Goal: Find specific page/section

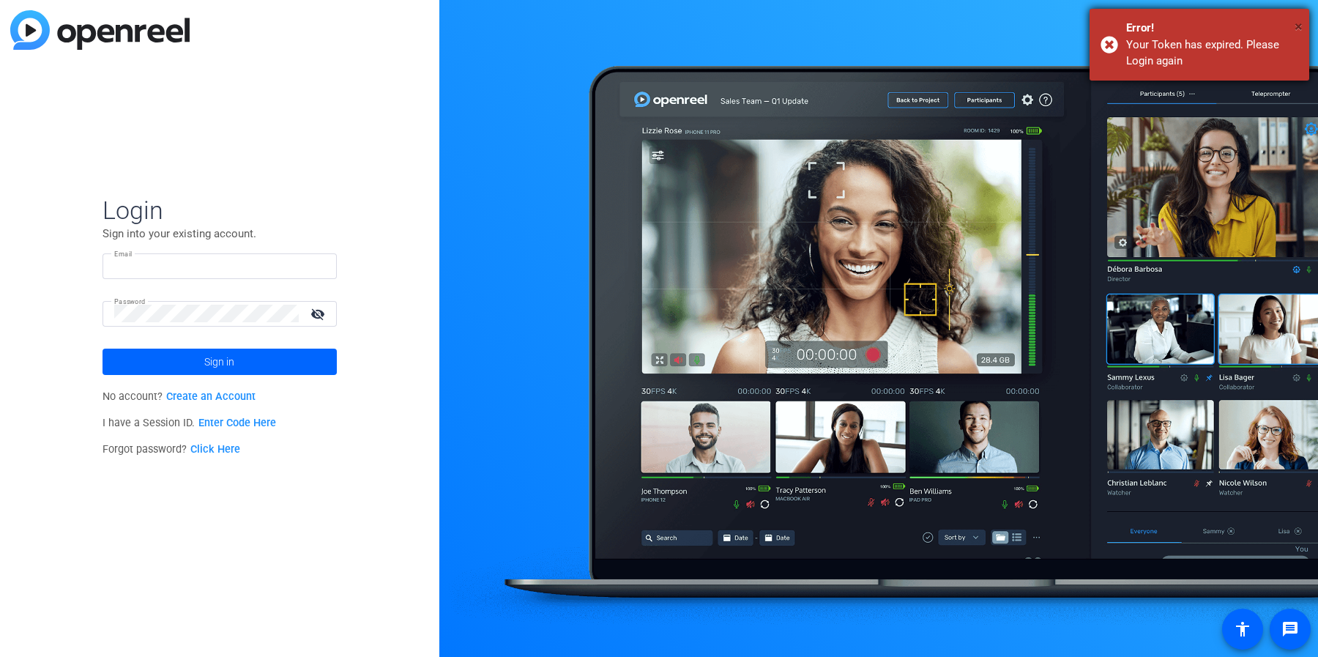
type input "[EMAIL_ADDRESS][PERSON_NAME][DOMAIN_NAME]"
click at [1295, 25] on span "×" at bounding box center [1299, 27] width 8 height 18
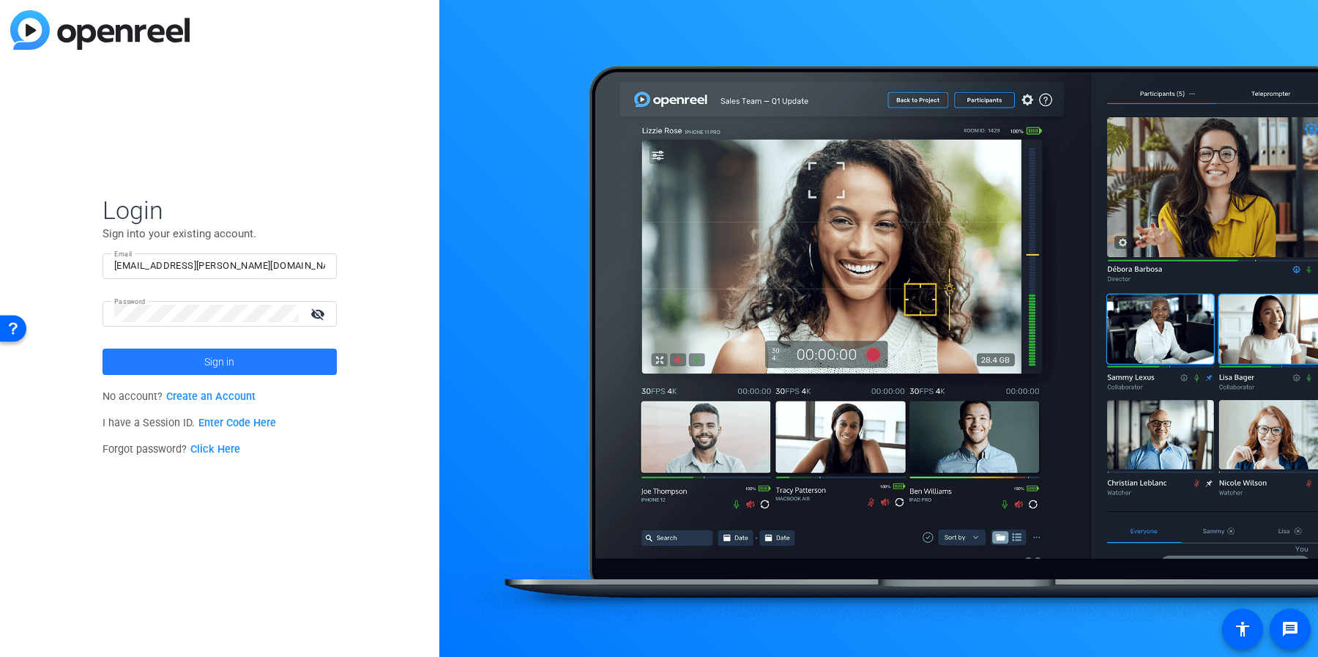
click at [261, 365] on span at bounding box center [220, 361] width 234 height 35
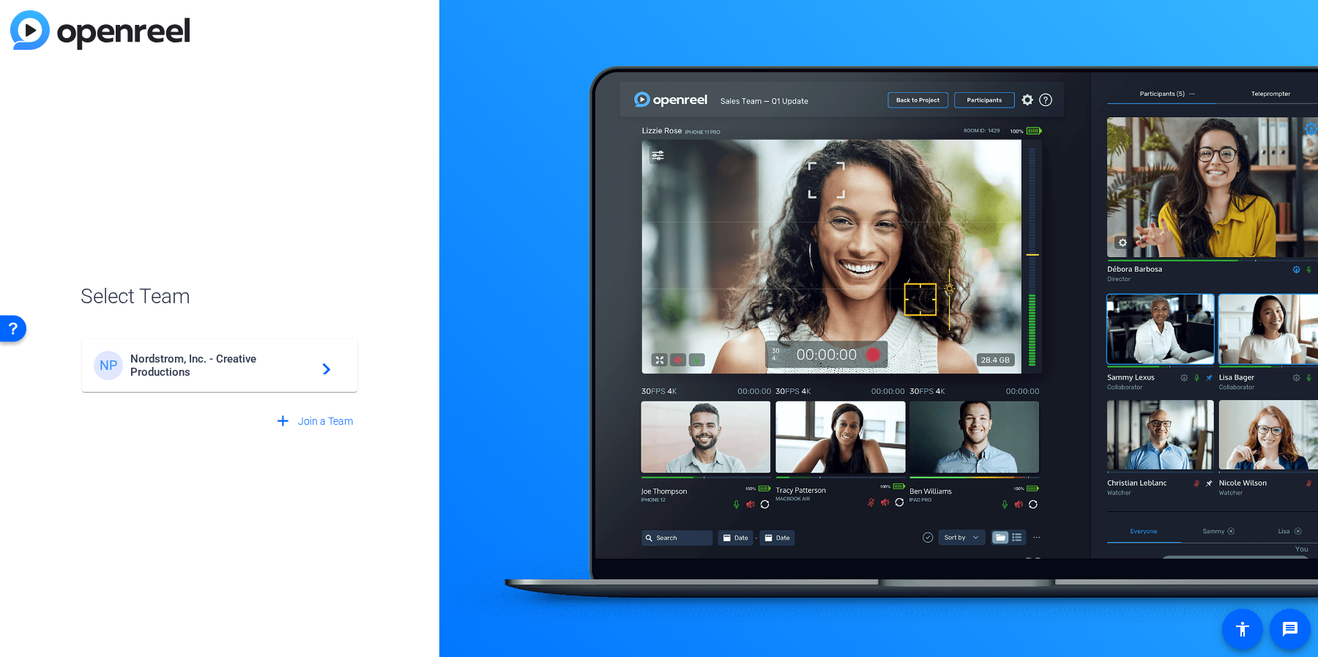
click at [220, 363] on span "Nordstrom, Inc. - Creative Productions" at bounding box center [221, 365] width 183 height 26
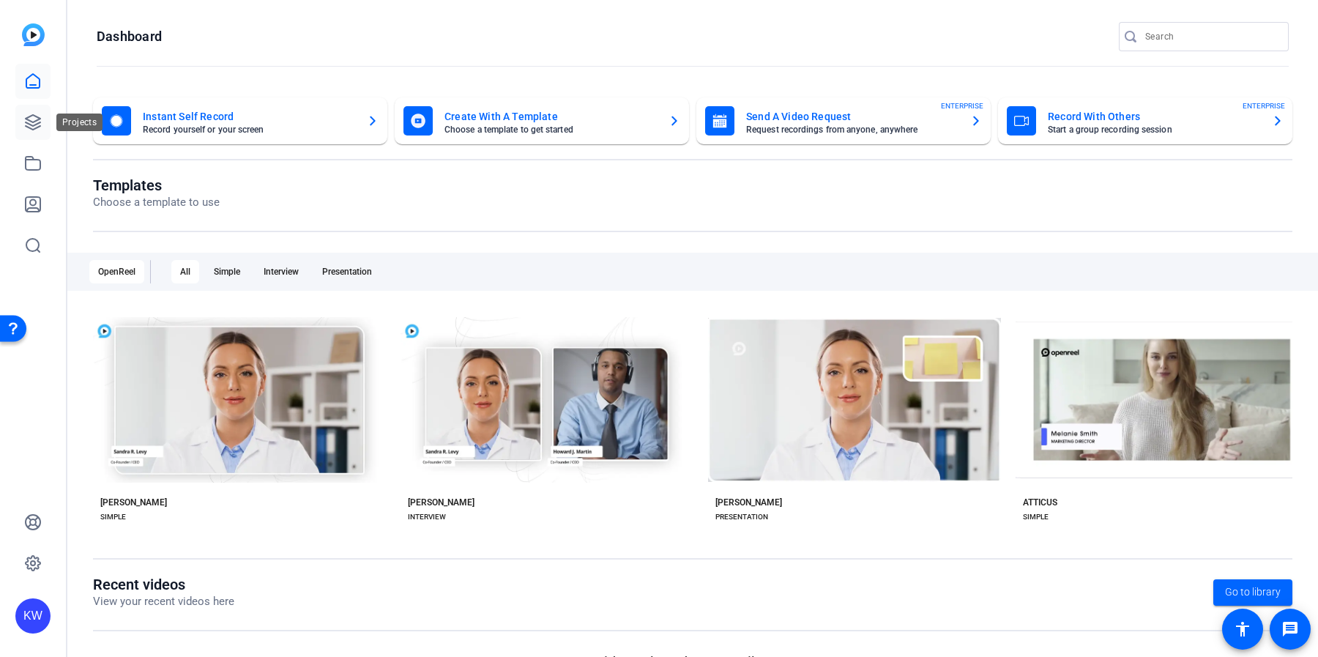
click at [35, 132] on link at bounding box center [32, 122] width 35 height 35
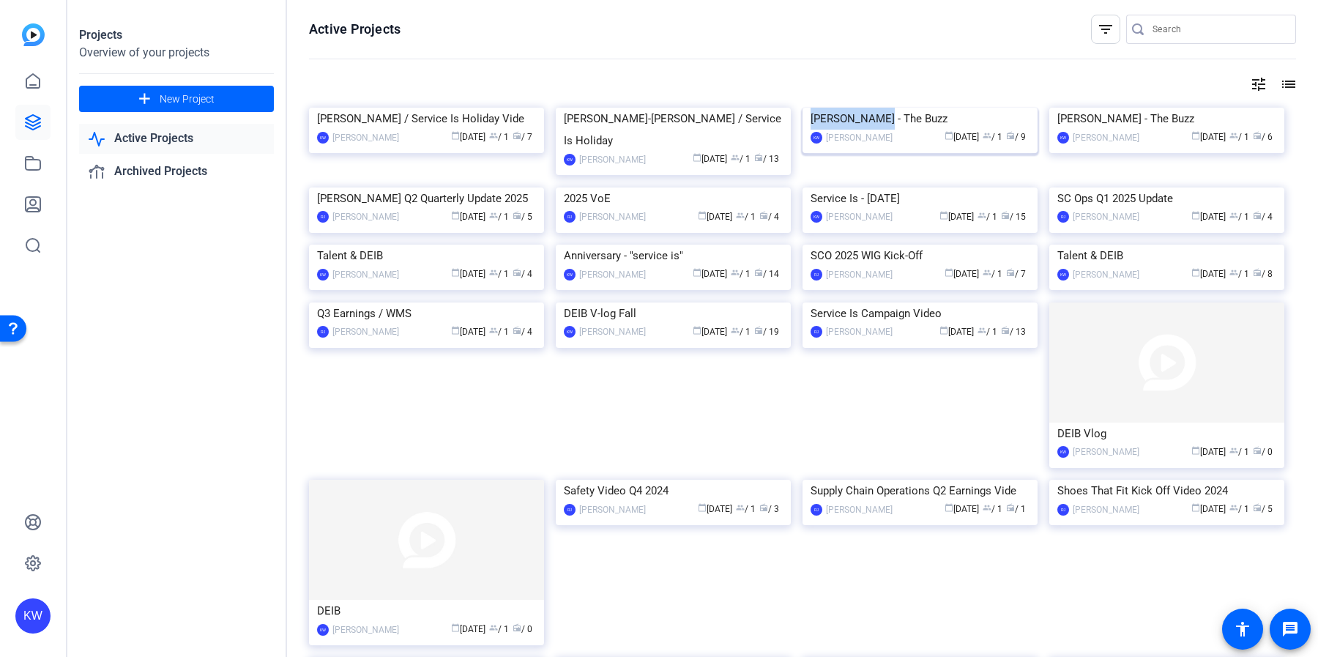
drag, startPoint x: 874, startPoint y: 240, endPoint x: 811, endPoint y: 242, distance: 63.8
click at [811, 130] on div "[PERSON_NAME] - The Buzz" at bounding box center [920, 119] width 219 height 22
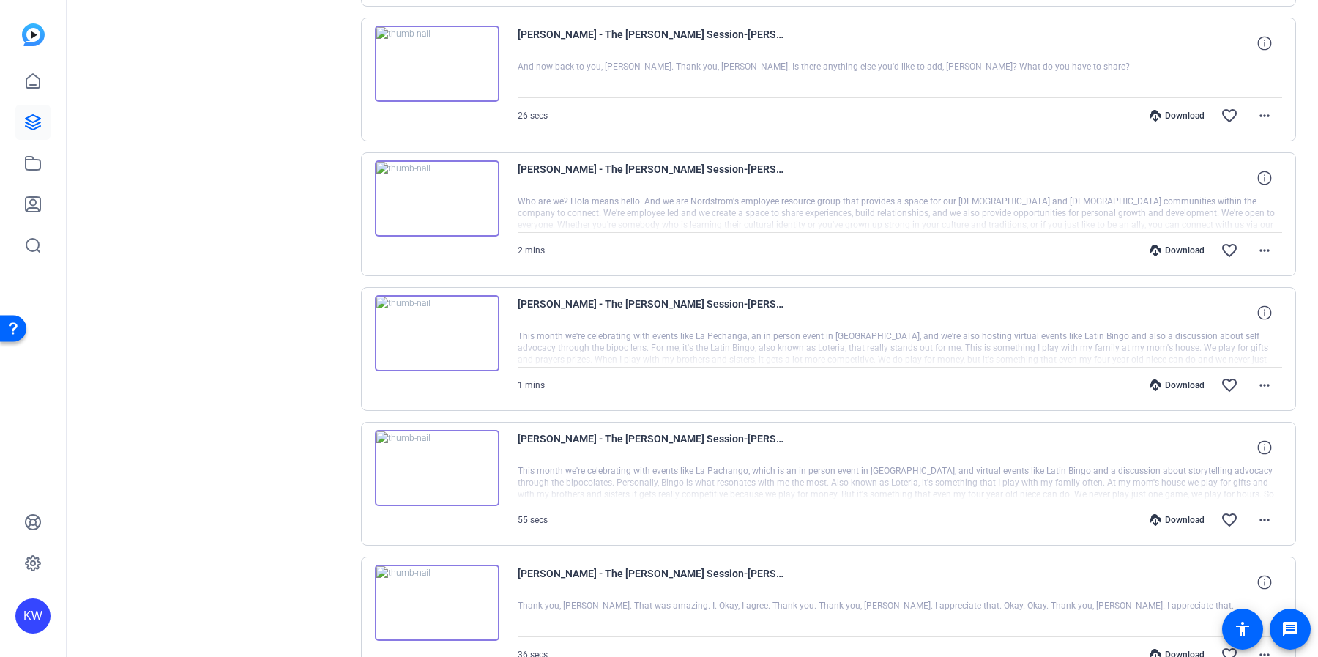
scroll to position [791, 0]
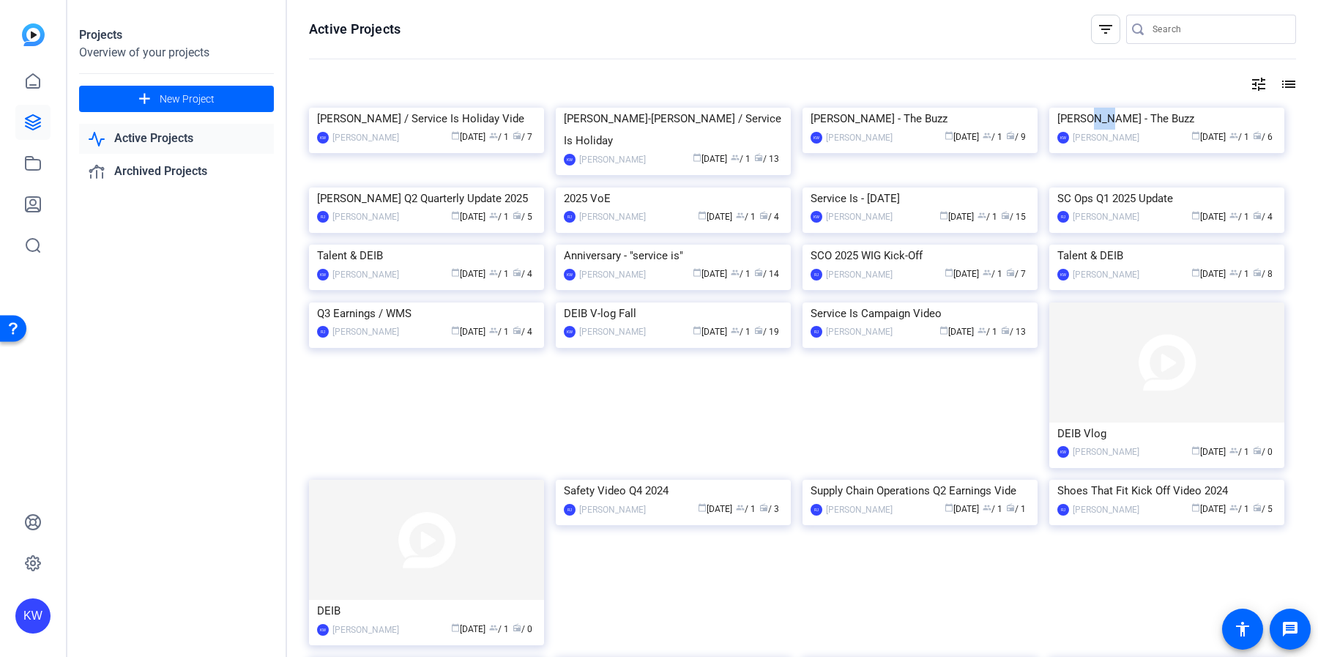
drag, startPoint x: 1112, startPoint y: 240, endPoint x: 1095, endPoint y: 241, distance: 16.9
click at [1093, 130] on div "[PERSON_NAME] - The Buzz" at bounding box center [1167, 119] width 219 height 22
drag, startPoint x: 1115, startPoint y: 238, endPoint x: 1058, endPoint y: 240, distance: 57.2
click at [1058, 130] on div "[PERSON_NAME] - The Buzz" at bounding box center [1167, 119] width 219 height 22
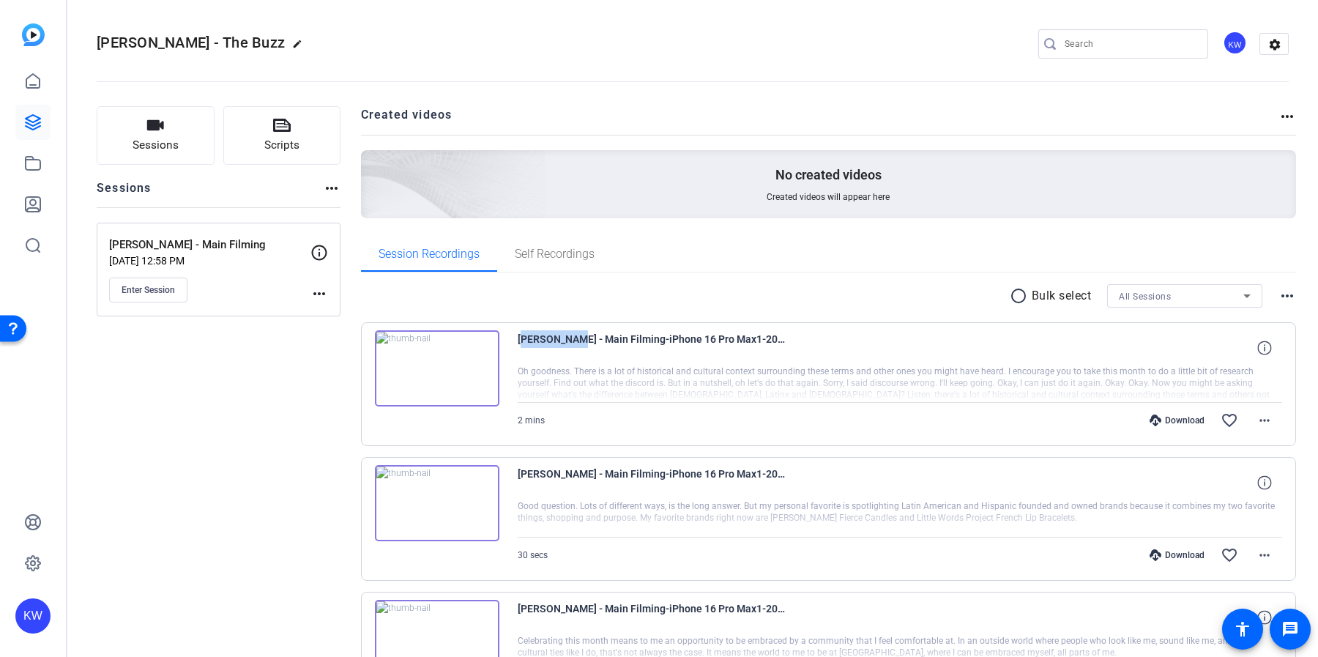
drag, startPoint x: 569, startPoint y: 340, endPoint x: 510, endPoint y: 341, distance: 58.6
click at [510, 341] on div "[PERSON_NAME] - Main Filming-iPhone 16 Pro Max1-2025-09-09-13-45-24-865-0 2 min…" at bounding box center [829, 384] width 936 height 124
copy span "[PERSON_NAME]"
